Goal: Transaction & Acquisition: Obtain resource

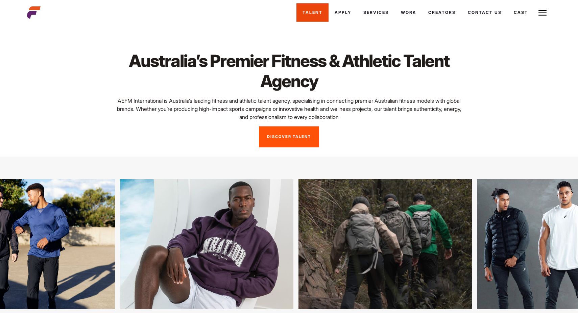
click at [302, 15] on link "Talent" at bounding box center [313, 12] width 32 height 18
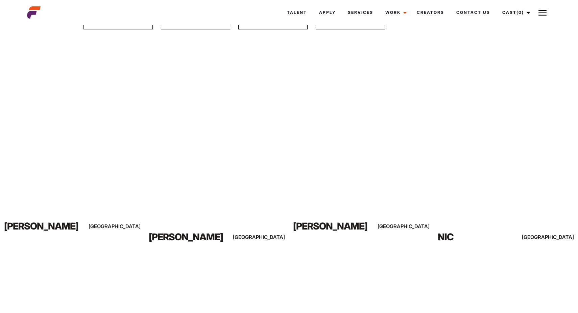
scroll to position [109, 0]
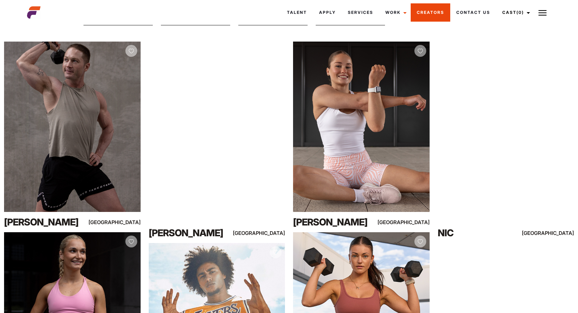
click at [432, 15] on link "Creators" at bounding box center [431, 12] width 40 height 18
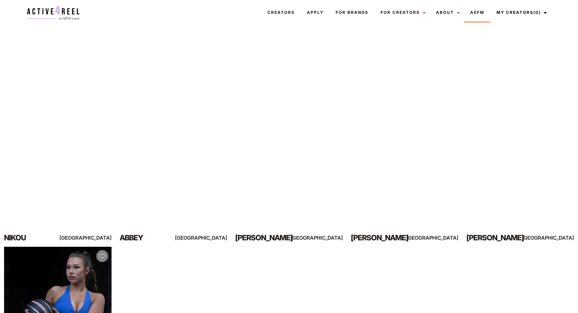
scroll to position [97, 0]
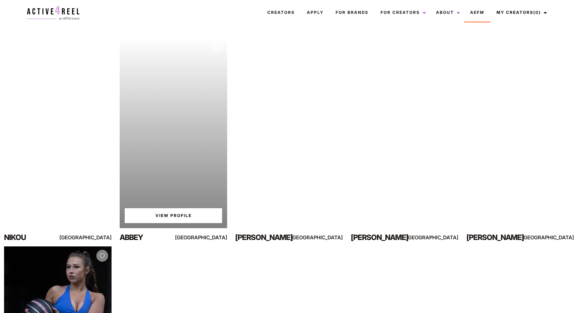
click at [176, 214] on link "View Profile" at bounding box center [173, 215] width 97 height 15
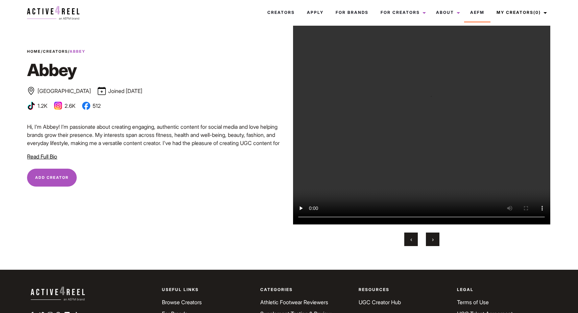
scroll to position [49, 0]
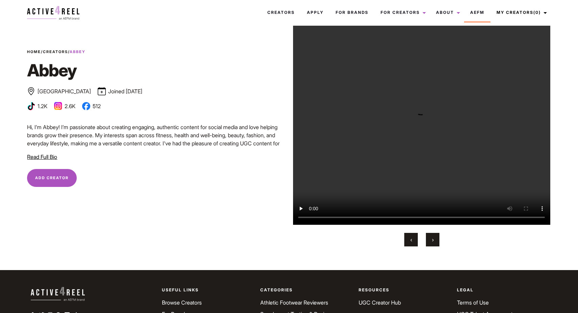
click at [42, 186] on button "Add Creator Remove Creator" at bounding box center [52, 178] width 50 height 18
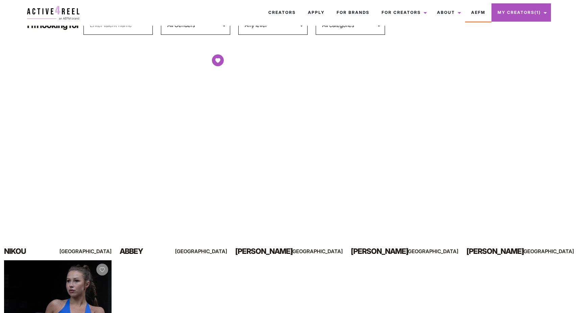
scroll to position [58, 0]
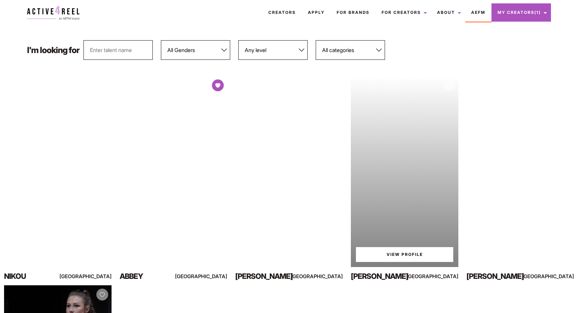
click at [451, 87] on img at bounding box center [449, 85] width 5 height 5
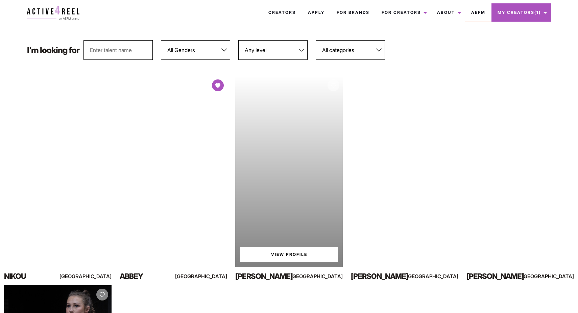
click at [331, 85] on img at bounding box center [333, 85] width 5 height 5
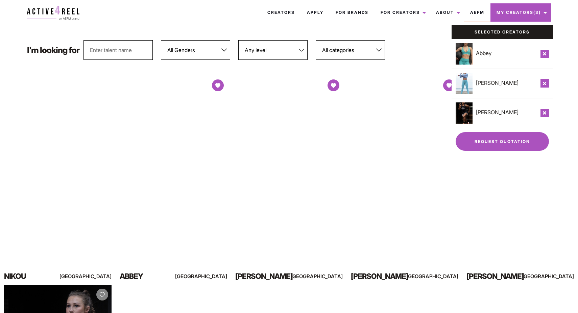
click at [511, 136] on link "Request Quotation" at bounding box center [502, 141] width 93 height 19
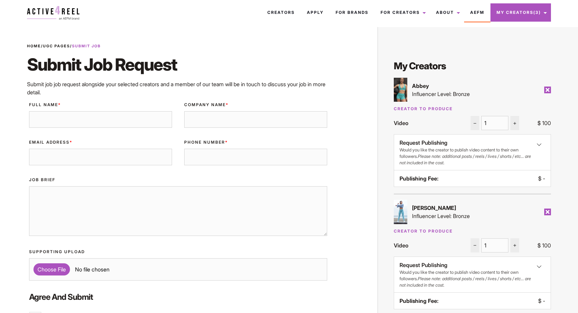
click at [517, 125] on img at bounding box center [514, 123] width 5 height 5
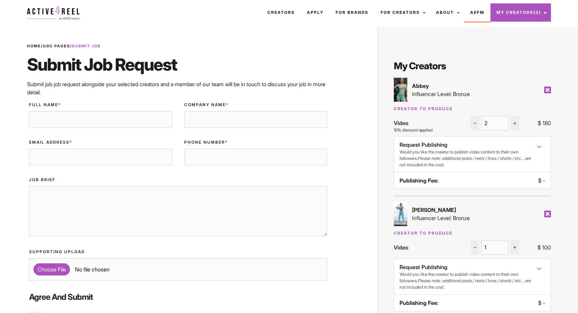
click at [511, 113] on div "Creator to Produce Video 2 $ 180 Request Publishing Would you like the creator …" at bounding box center [472, 147] width 157 height 83
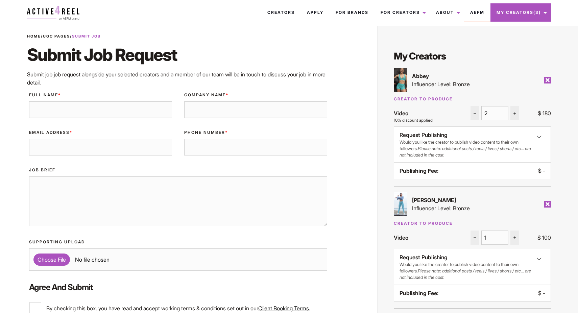
scroll to position [11, 0]
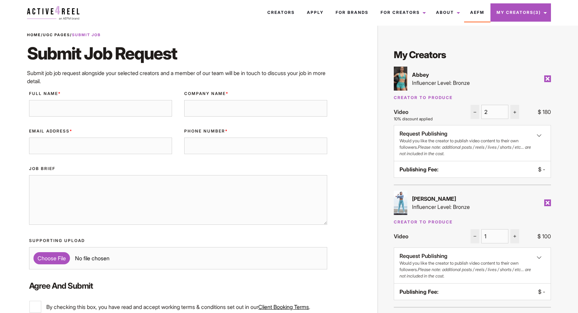
click at [513, 113] on img at bounding box center [514, 112] width 5 height 5
type input "5"
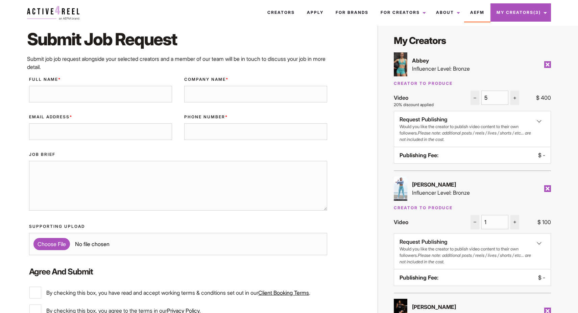
scroll to position [38, 0]
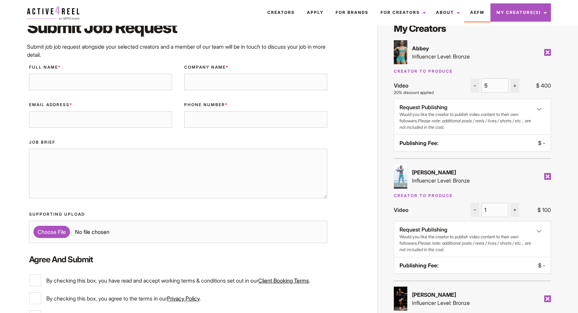
click at [163, 69] on label "Full Name *" at bounding box center [100, 67] width 143 height 6
click at [163, 74] on input "Full Name *" at bounding box center [100, 82] width 143 height 17
click at [480, 16] on link "AEFM" at bounding box center [477, 12] width 26 height 18
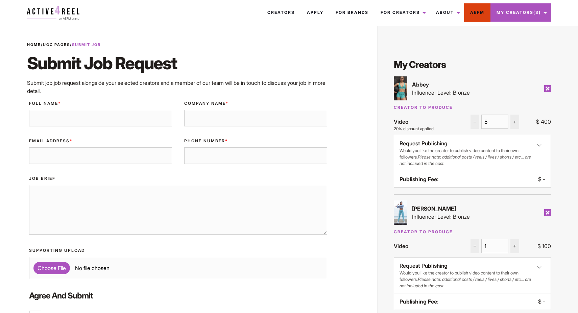
scroll to position [1, 0]
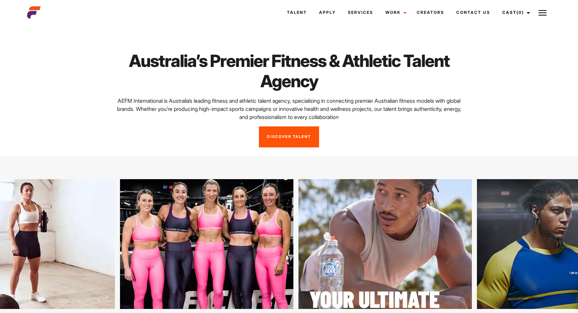
click at [406, 51] on h1 "Australia’s Premier Fitness & Athletic Talent Agency" at bounding box center [289, 71] width 347 height 41
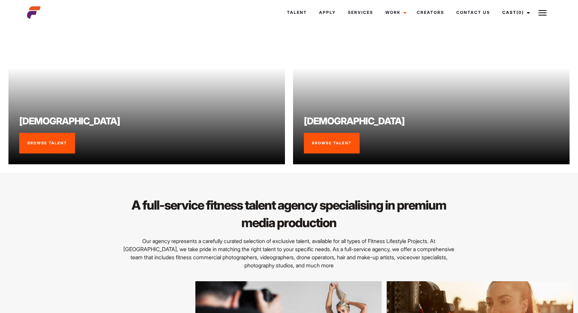
scroll to position [660, 0]
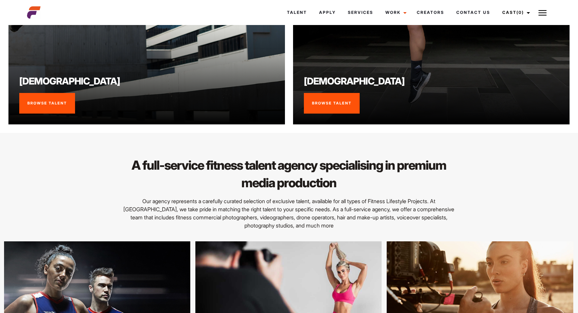
click at [482, 134] on div "A full-service fitness talent agency specialising in premium media production O…" at bounding box center [289, 287] width 578 height 308
click at [461, 161] on div "A full-service fitness talent agency specialising in premium media production O…" at bounding box center [289, 193] width 350 height 73
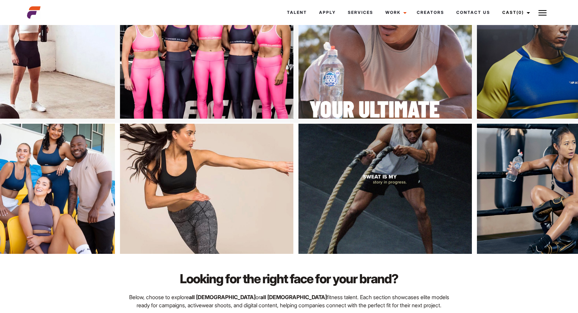
scroll to position [0, 0]
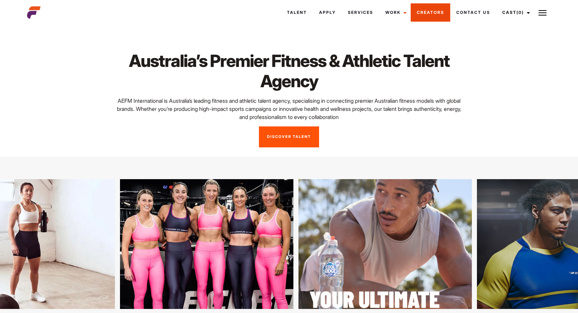
click at [432, 18] on link "Creators" at bounding box center [431, 12] width 40 height 18
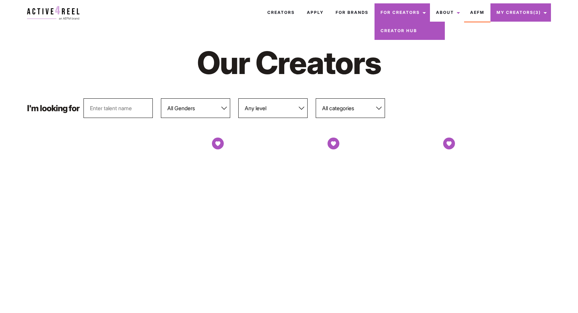
click at [402, 29] on link "Creator Hub" at bounding box center [410, 31] width 70 height 18
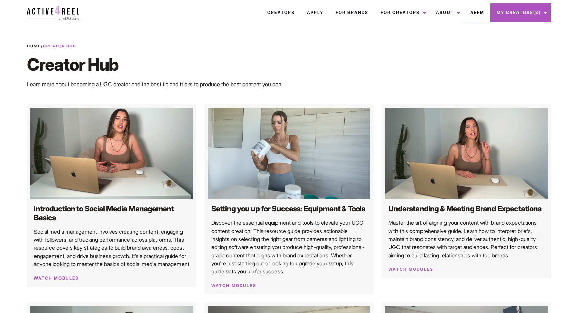
click at [172, 16] on div "Creators Apply For Brands For Creators Creator Hub About News FAQs Testimonials…" at bounding box center [333, 12] width 443 height 19
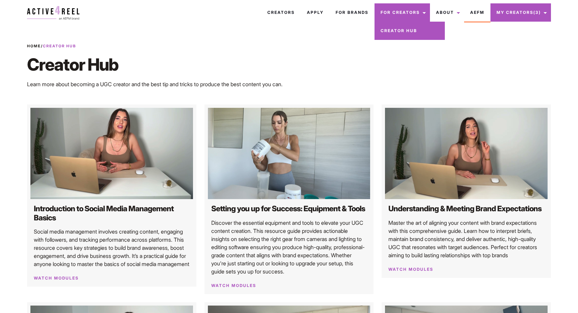
click at [398, 31] on link "Creator Hub" at bounding box center [410, 31] width 70 height 18
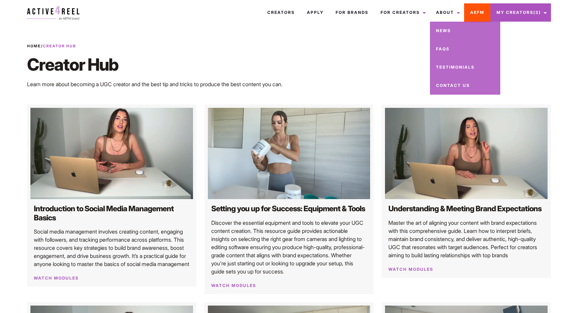
click at [472, 11] on link "AEFM" at bounding box center [477, 12] width 26 height 18
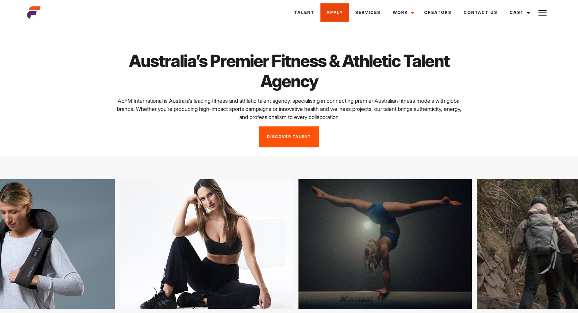
click at [340, 18] on link "Apply" at bounding box center [335, 12] width 29 height 18
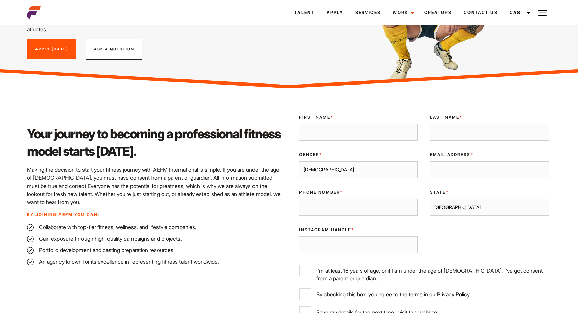
scroll to position [122, 0]
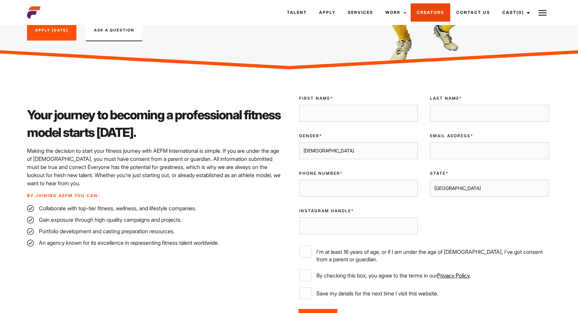
click at [440, 19] on link "Creators" at bounding box center [431, 12] width 40 height 18
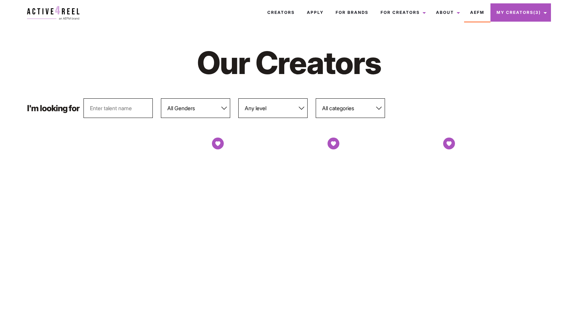
click at [233, 62] on h1 "Our Creators" at bounding box center [289, 62] width 302 height 39
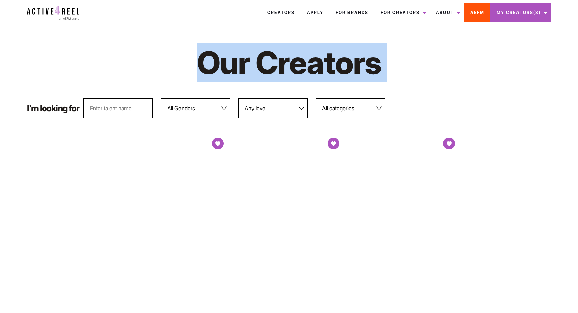
click at [466, 17] on link "AEFM" at bounding box center [477, 12] width 26 height 18
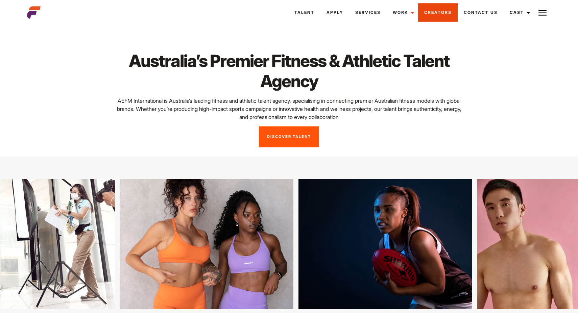
click at [438, 18] on link "Creators" at bounding box center [438, 12] width 40 height 18
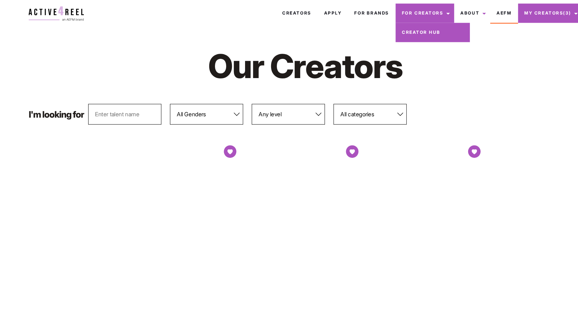
click at [399, 31] on link "Creator Hub" at bounding box center [410, 31] width 70 height 18
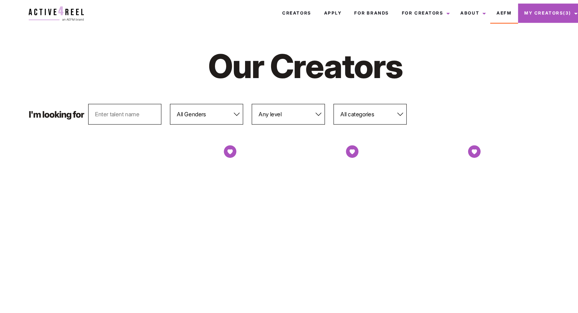
click at [70, 9] on img at bounding box center [53, 13] width 52 height 14
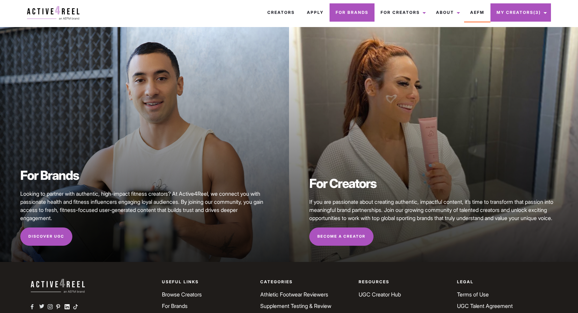
click at [346, 16] on link "For Brands" at bounding box center [352, 12] width 45 height 18
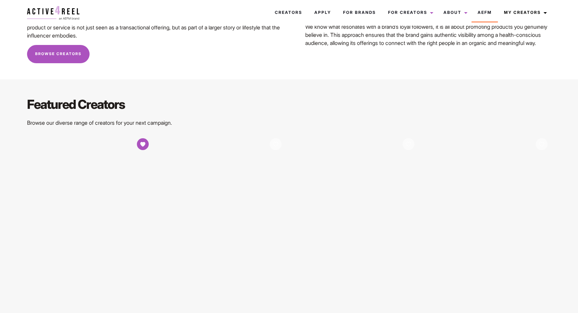
scroll to position [986, 0]
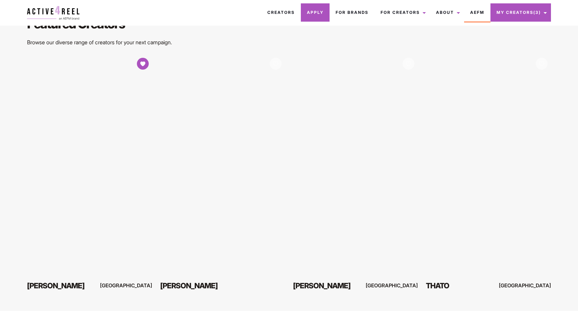
click at [314, 11] on link "Apply" at bounding box center [315, 12] width 29 height 18
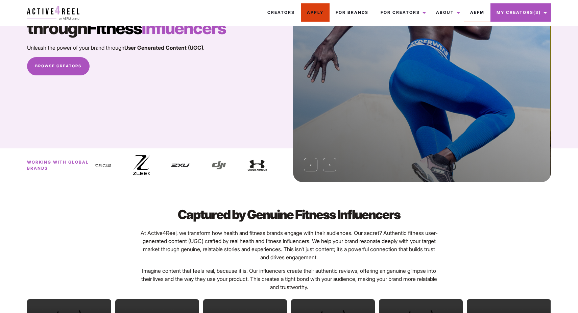
scroll to position [5, 0]
